Goal: Information Seeking & Learning: Learn about a topic

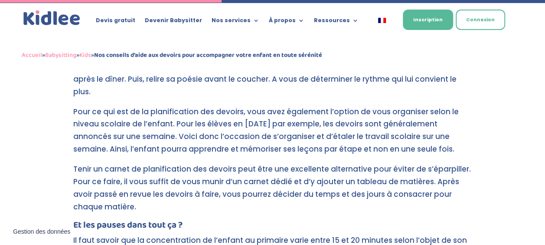
scroll to position [1233, 0]
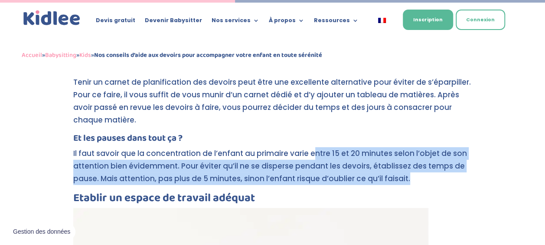
drag, startPoint x: 310, startPoint y: 135, endPoint x: 408, endPoint y: 164, distance: 101.8
click at [408, 164] on p "Il faut savoir que la concentration de l’enfant au primaire varie entre 15 et 2…" at bounding box center [272, 169] width 399 height 45
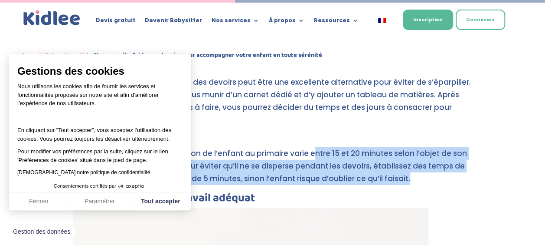
drag, startPoint x: 408, startPoint y: 164, endPoint x: 220, endPoint y: 155, distance: 187.6
click at [220, 155] on p "Il faut savoir que la concentration de l’enfant au primaire varie entre 15 et 2…" at bounding box center [272, 169] width 399 height 45
click at [176, 196] on button "Tout accepter" at bounding box center [160, 201] width 61 height 18
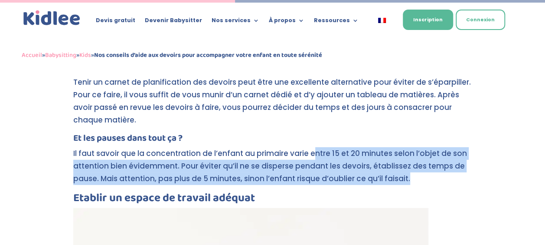
click at [407, 158] on p "Il faut savoir que la concentration de l’enfant au primaire varie entre 15 et 2…" at bounding box center [272, 169] width 399 height 45
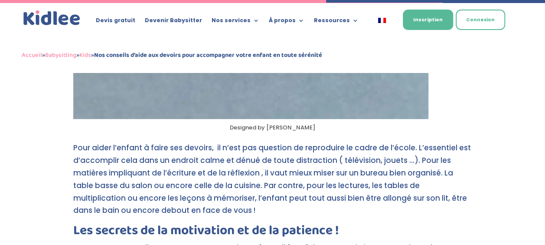
scroll to position [1797, 0]
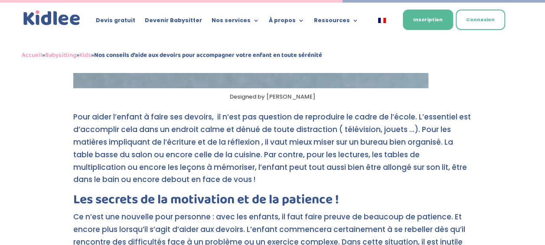
drag, startPoint x: 147, startPoint y: 102, endPoint x: 324, endPoint y: 167, distance: 189.4
click at [324, 167] on p "Pour aider l’enfant à faire ses devoirs, il n’est pas question de reproduire le…" at bounding box center [272, 152] width 399 height 82
click at [209, 131] on p "Pour aider l’enfant à faire ses devoirs, il n’est pas question de reproduire le…" at bounding box center [272, 152] width 399 height 82
click at [206, 111] on p "Pour aider l’enfant à faire ses devoirs, il n’est pas question de reproduire le…" at bounding box center [272, 152] width 399 height 82
drag, startPoint x: 199, startPoint y: 103, endPoint x: 249, endPoint y: 166, distance: 80.9
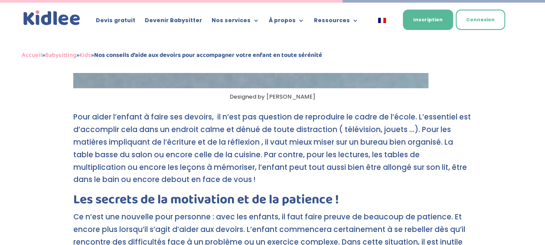
click at [249, 166] on p "Pour aider l’enfant à faire ses devoirs, il n’est pas question de reproduire le…" at bounding box center [272, 152] width 399 height 82
drag, startPoint x: 249, startPoint y: 166, endPoint x: 115, endPoint y: 122, distance: 141.0
click at [115, 122] on p "Pour aider l’enfant à faire ses devoirs, il n’est pas question de reproduire le…" at bounding box center [272, 152] width 399 height 82
click at [146, 138] on p "Pour aider l’enfant à faire ses devoirs, il n’est pas question de reproduire le…" at bounding box center [272, 152] width 399 height 82
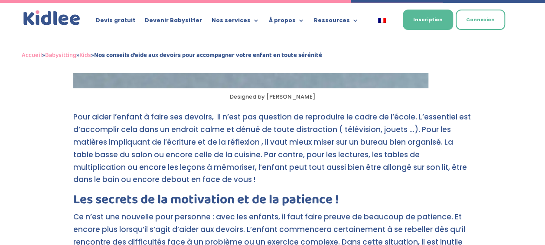
scroll to position [1883, 0]
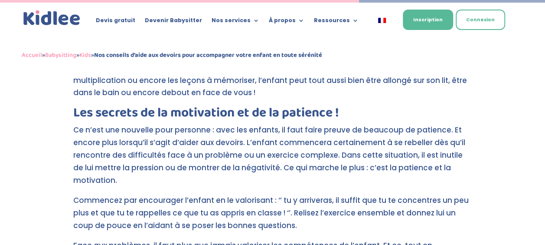
drag, startPoint x: 182, startPoint y: 113, endPoint x: 234, endPoint y: 176, distance: 81.7
click at [234, 176] on p "Ce n’est une nouvelle pour personne : avec les enfants, il faut faire preuve de…" at bounding box center [272, 159] width 399 height 70
click at [92, 141] on p "Ce n’est une nouvelle pour personne : avec les enfants, il faut faire preuve de…" at bounding box center [272, 159] width 399 height 70
click at [140, 129] on p "Ce n’est une nouvelle pour personne : avec les enfants, il faut faire preuve de…" at bounding box center [272, 159] width 399 height 70
drag, startPoint x: 107, startPoint y: 124, endPoint x: 196, endPoint y: 167, distance: 98.7
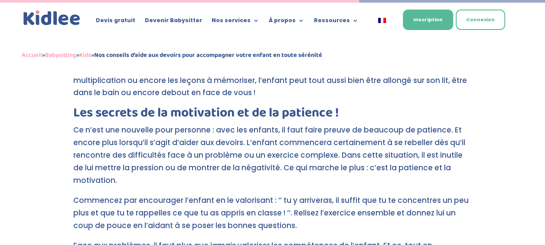
click at [196, 167] on p "Ce n’est une nouvelle pour personne : avec les enfants, il faut faire preuve de…" at bounding box center [272, 159] width 399 height 70
drag, startPoint x: 196, startPoint y: 167, endPoint x: 125, endPoint y: 151, distance: 72.6
click at [125, 151] on p "Ce n’est une nouvelle pour personne : avec les enfants, il faut faire preuve de…" at bounding box center [272, 159] width 399 height 70
click at [219, 150] on p "Ce n’est une nouvelle pour personne : avec les enfants, il faut faire preuve de…" at bounding box center [272, 159] width 399 height 70
click at [219, 154] on p "Ce n’est une nouvelle pour personne : avec les enfants, il faut faire preuve de…" at bounding box center [272, 159] width 399 height 70
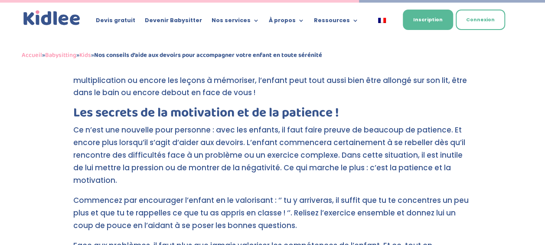
drag, startPoint x: 206, startPoint y: 134, endPoint x: 220, endPoint y: 170, distance: 38.7
click at [220, 170] on p "Ce n’est une nouvelle pour personne : avec les enfants, il faut faire preuve de…" at bounding box center [272, 159] width 399 height 70
drag, startPoint x: 220, startPoint y: 170, endPoint x: 114, endPoint y: 146, distance: 108.9
click at [114, 146] on p "Ce n’est une nouvelle pour personne : avec les enfants, il faut faire preuve de…" at bounding box center [272, 159] width 399 height 70
click at [115, 165] on p "Ce n’est une nouvelle pour personne : avec les enfants, il faut faire preuve de…" at bounding box center [272, 159] width 399 height 70
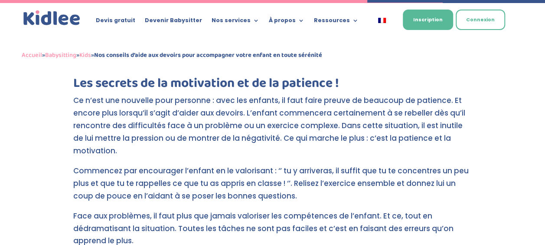
scroll to position [1927, 0]
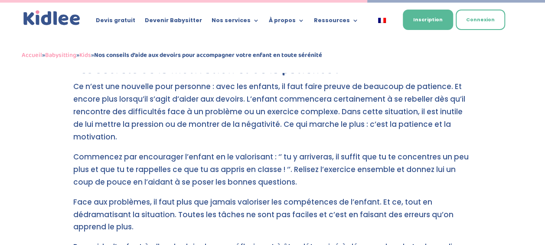
drag, startPoint x: 324, startPoint y: 147, endPoint x: 342, endPoint y: 173, distance: 30.9
click at [342, 173] on p "Commencez par encourager l’enfant en le valorisant : ‘’ tu y arriveras, il suff…" at bounding box center [272, 173] width 399 height 45
click at [155, 151] on p "Commencez par encourager l’enfant en le valorisant : ‘’ tu y arriveras, il suff…" at bounding box center [272, 173] width 399 height 45
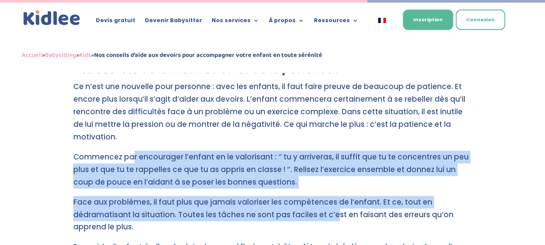
drag, startPoint x: 131, startPoint y: 146, endPoint x: 336, endPoint y: 198, distance: 211.4
click at [174, 172] on p "Commencez par encourager l’enfant en le valorisant : ‘’ tu y arriveras, il suff…" at bounding box center [272, 173] width 399 height 45
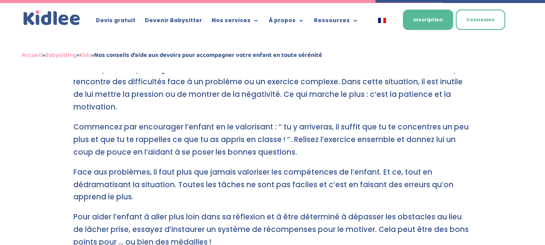
scroll to position [2014, 0]
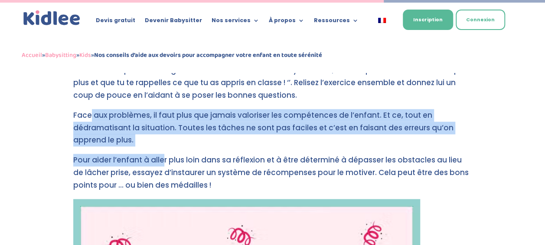
drag, startPoint x: 90, startPoint y: 99, endPoint x: 162, endPoint y: 142, distance: 83.8
click at [88, 113] on p "Face aux problèmes, il faut plus que jamais valoriser les compétences de l’enfa…" at bounding box center [272, 131] width 399 height 45
drag, startPoint x: 82, startPoint y: 143, endPoint x: 223, endPoint y: 175, distance: 145.0
click at [223, 175] on p "Pour aider l’enfant à aller plus loin dans sa réflexion et à être déterminé à d…" at bounding box center [272, 176] width 399 height 45
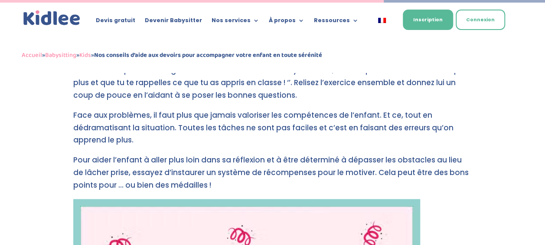
drag, startPoint x: 223, startPoint y: 175, endPoint x: 104, endPoint y: 124, distance: 129.6
click at [104, 124] on p "Face aux problèmes, il faut plus que jamais valoriser les compétences de l’enfa…" at bounding box center [272, 131] width 399 height 45
drag, startPoint x: 165, startPoint y: 136, endPoint x: 229, endPoint y: 178, distance: 76.5
drag, startPoint x: 229, startPoint y: 178, endPoint x: 133, endPoint y: 134, distance: 105.6
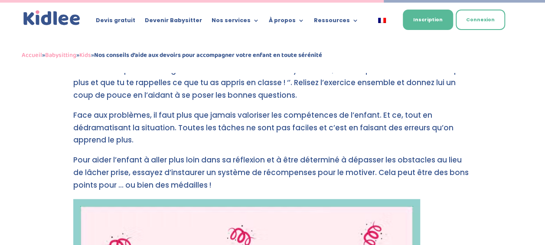
click at [133, 134] on p "Face aux problèmes, il faut plus que jamais valoriser les compétences de l’enfa…" at bounding box center [272, 131] width 399 height 45
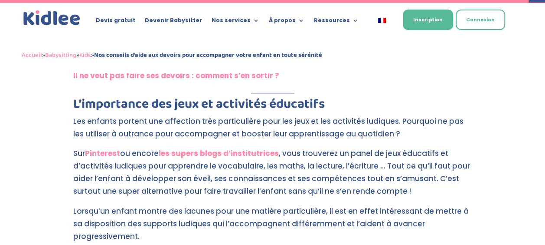
scroll to position [2881, 0]
